Goal: Task Accomplishment & Management: Manage account settings

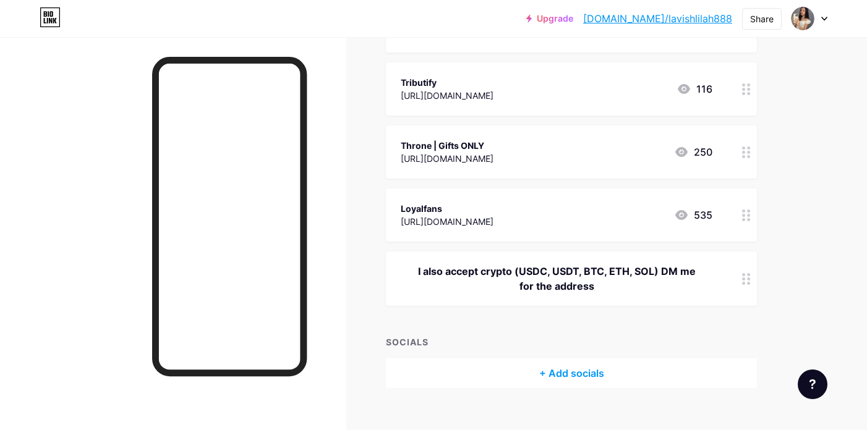
scroll to position [377, 0]
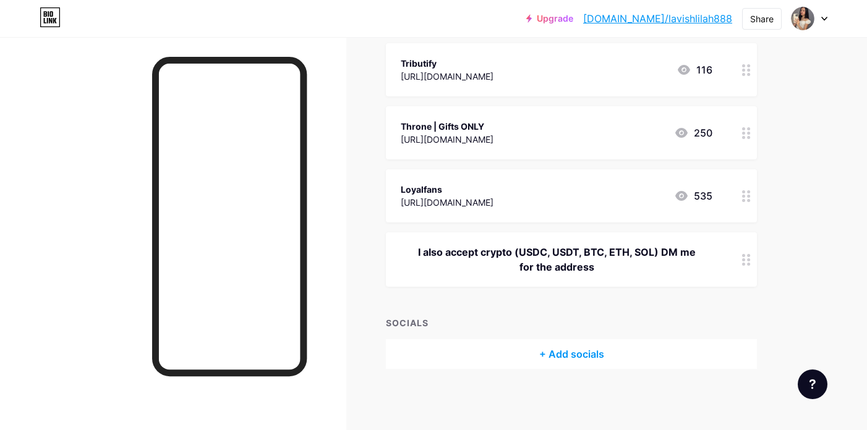
click at [536, 256] on div "I also accept crypto (USDC, USDT, BTC, ETH, SOL) DM me for the address" at bounding box center [557, 260] width 312 height 30
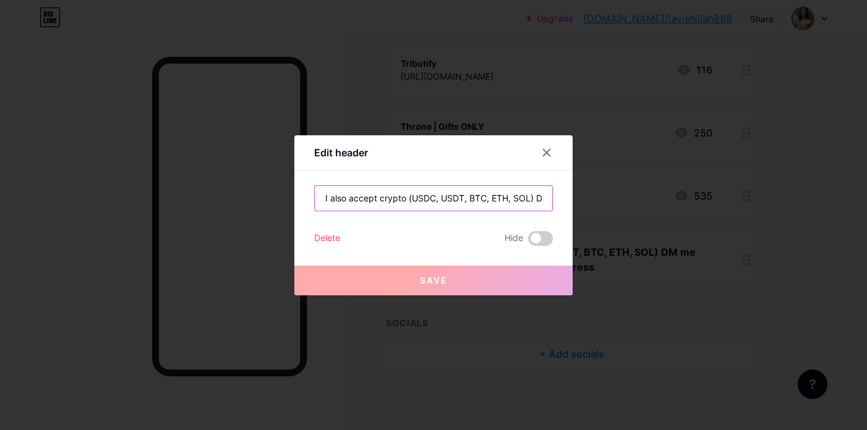
click at [504, 190] on input "I also accept crypto (USDC, USDT, BTC, ETH, SOL) DM me for the address" at bounding box center [433, 198] width 237 height 25
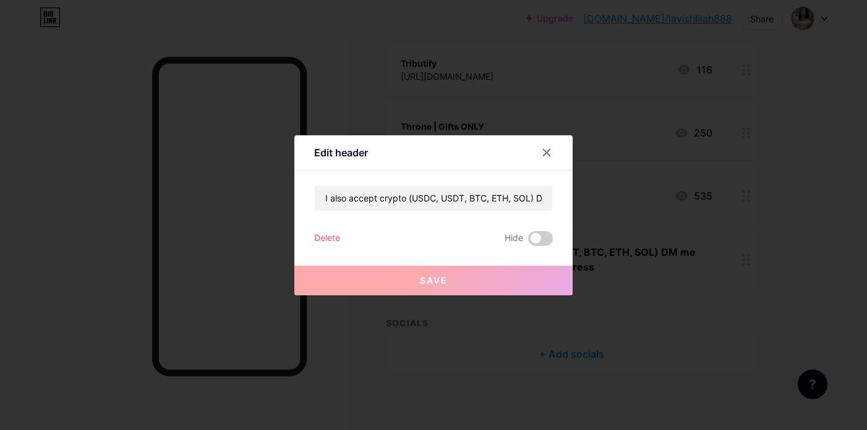
click at [329, 233] on div "Delete" at bounding box center [327, 238] width 26 height 15
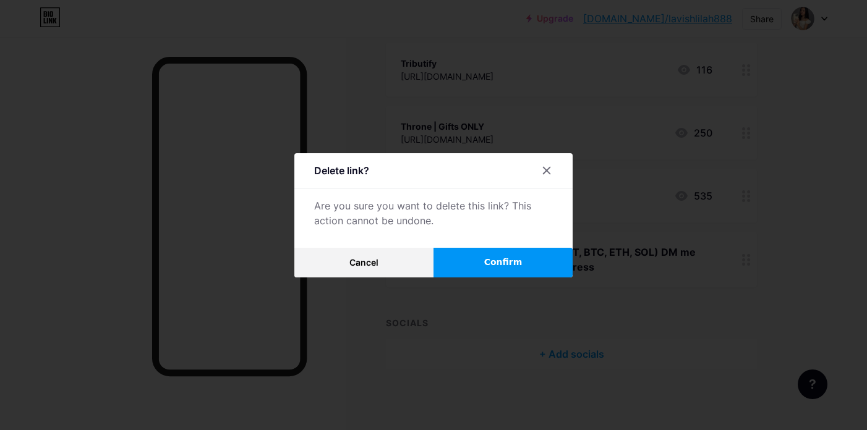
click at [501, 263] on span "Confirm" at bounding box center [503, 262] width 38 height 13
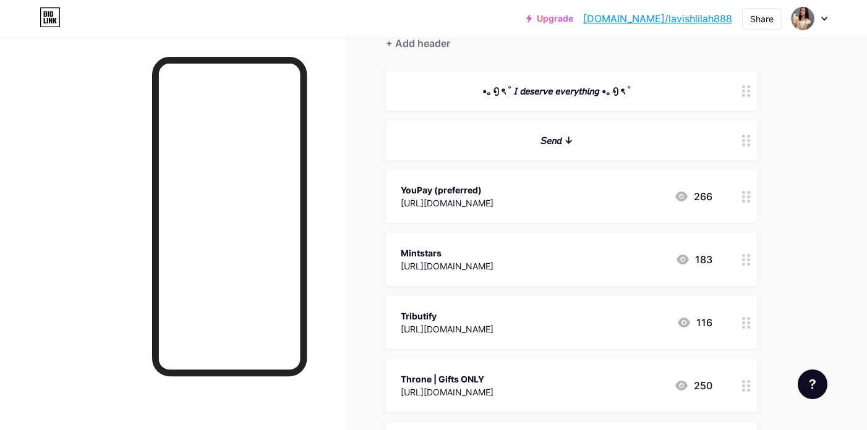
scroll to position [61, 0]
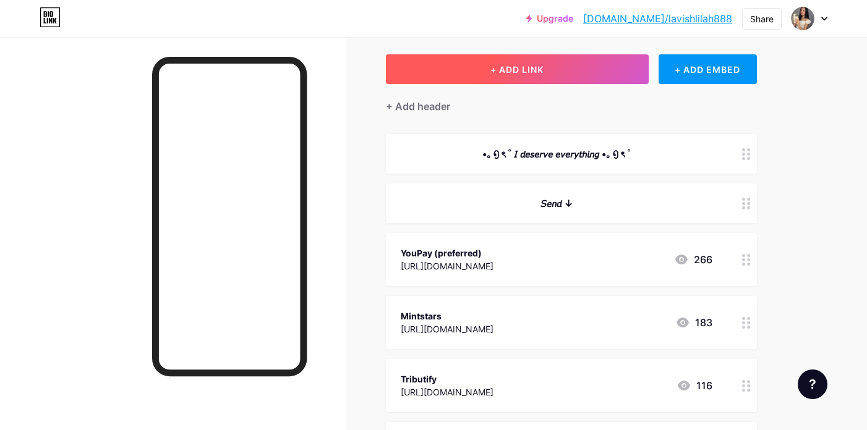
click at [602, 75] on button "+ ADD LINK" at bounding box center [517, 69] width 263 height 30
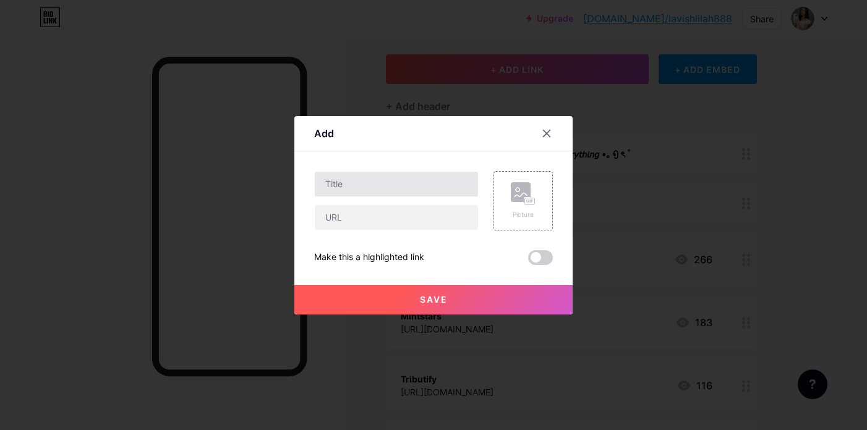
click at [451, 180] on input "text" at bounding box center [396, 184] width 163 height 25
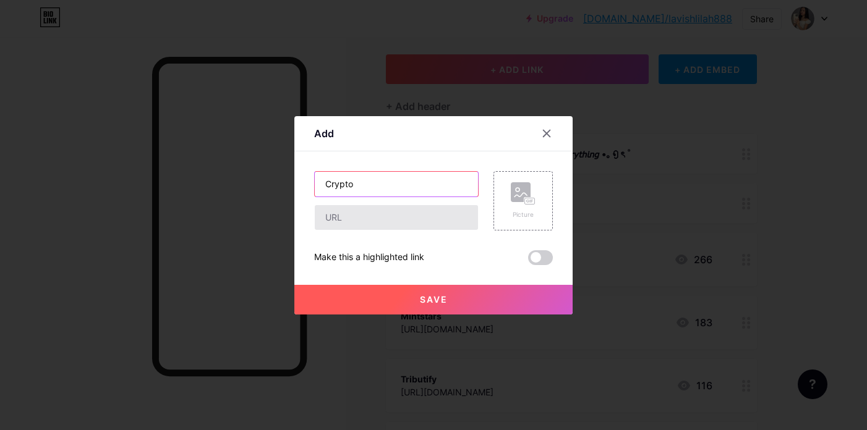
type input "Crypto"
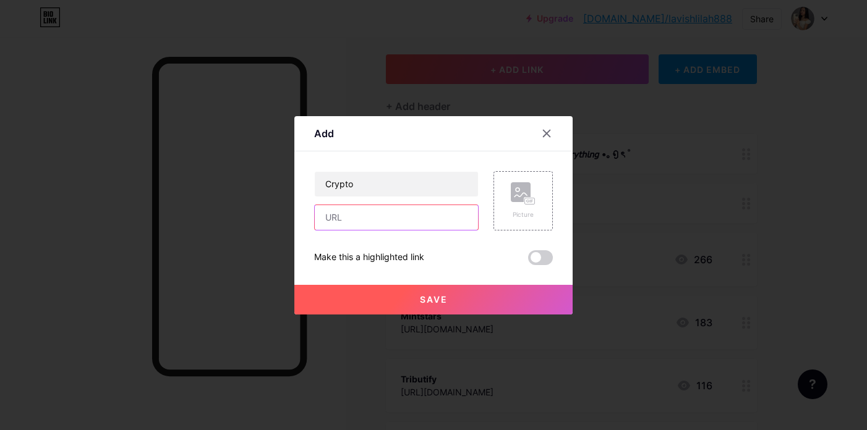
click at [376, 219] on input "text" at bounding box center [396, 217] width 163 height 25
paste input "[URL][DOMAIN_NAME]"
type input "[URL][DOMAIN_NAME]"
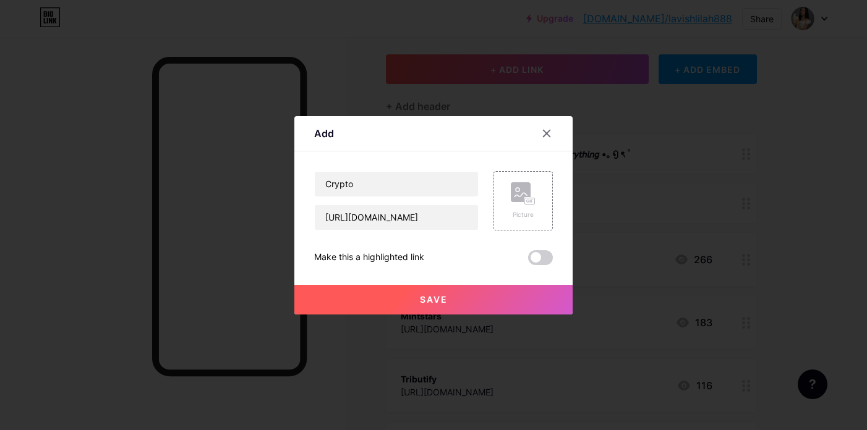
click at [433, 303] on span "Save" at bounding box center [434, 299] width 28 height 11
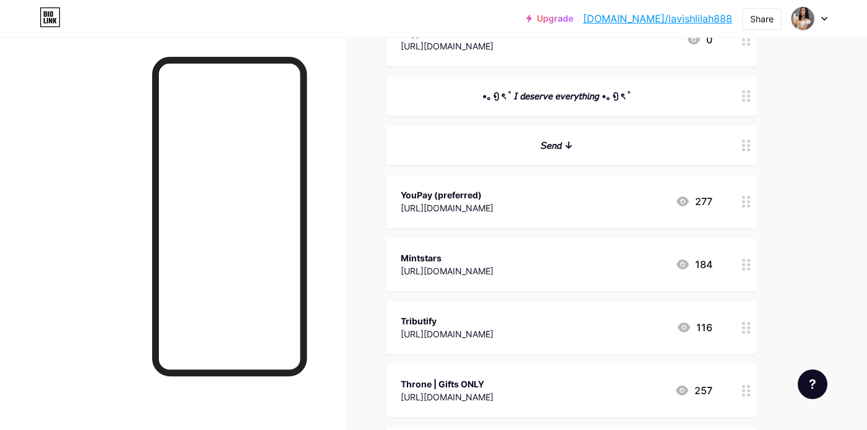
scroll to position [135, 0]
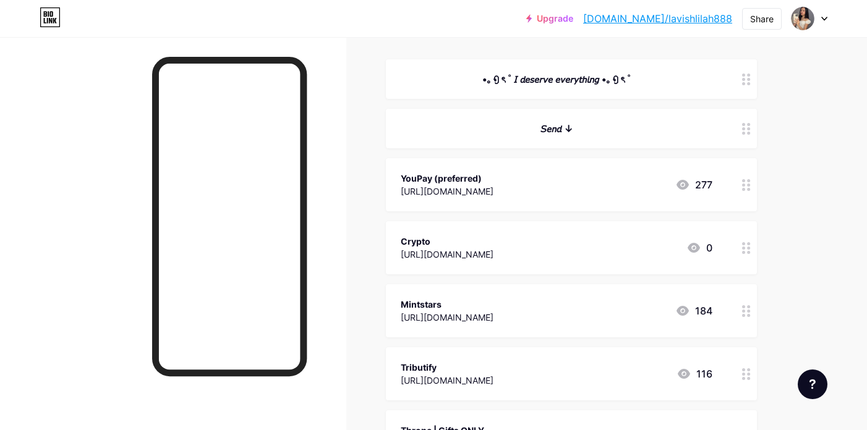
click at [715, 19] on link "[DOMAIN_NAME]/lavishlilah888" at bounding box center [657, 18] width 149 height 15
